Goal: Task Accomplishment & Management: Manage account settings

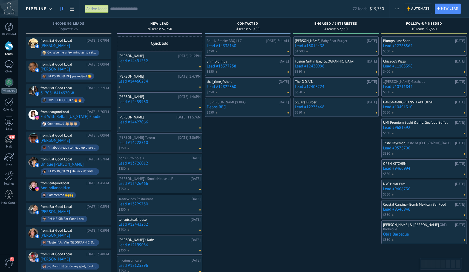
click at [72, 50] on div "OK, give me a few minutes to setup. You should receive a email shortly." at bounding box center [70, 53] width 58 height 6
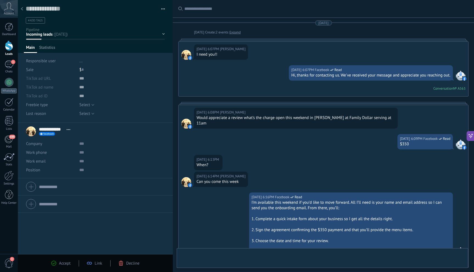
scroll to position [207, 0]
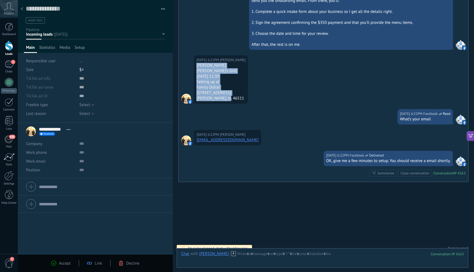
drag, startPoint x: 195, startPoint y: 59, endPoint x: 231, endPoint y: 93, distance: 49.0
click at [231, 93] on div "[DATE] 6:21PM [PERSON_NAME] [PERSON_NAME]’s Grill [DATE] 11:30 Setting up at Fa…" at bounding box center [221, 79] width 54 height 48
click at [260, 68] on div "[DATE] 6:21PM [PERSON_NAME] [PERSON_NAME]’s Grill [DATE] 11:30 Setting up at Fa…" at bounding box center [322, 82] width 289 height 54
